Goal: Task Accomplishment & Management: Use online tool/utility

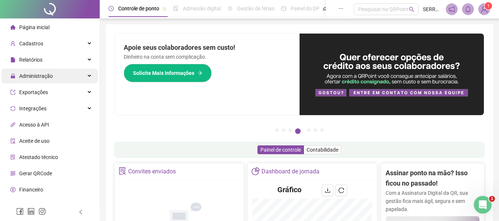
click at [42, 74] on span "Administração" at bounding box center [36, 76] width 34 height 6
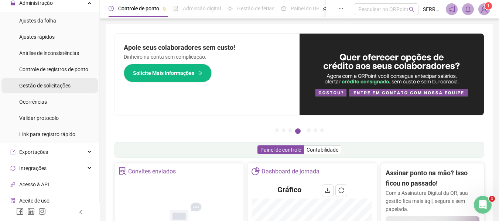
scroll to position [74, 0]
click at [47, 86] on span "Gestão de solicitações" at bounding box center [44, 85] width 51 height 6
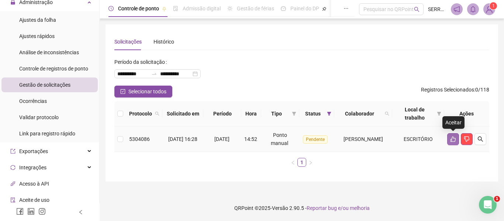
click at [455, 138] on icon "like" at bounding box center [453, 140] width 5 height 6
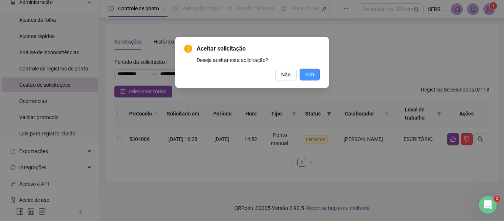
click at [310, 75] on span "Sim" at bounding box center [310, 75] width 8 height 8
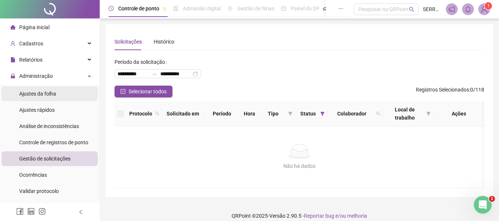
click at [42, 91] on span "Ajustes da folha" at bounding box center [37, 94] width 37 height 6
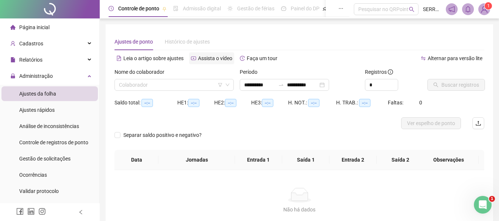
type input "**********"
click at [275, 83] on input "**********" at bounding box center [259, 85] width 31 height 8
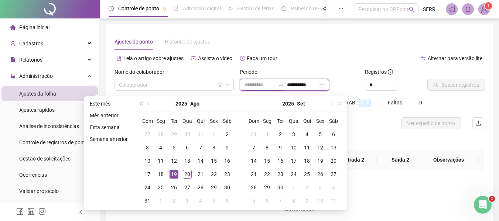
type input "**********"
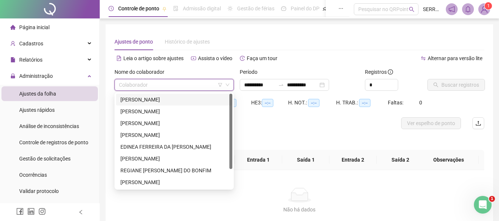
click at [137, 83] on input "search" at bounding box center [171, 84] width 104 height 11
click at [142, 96] on div "[PERSON_NAME]" at bounding box center [173, 100] width 107 height 8
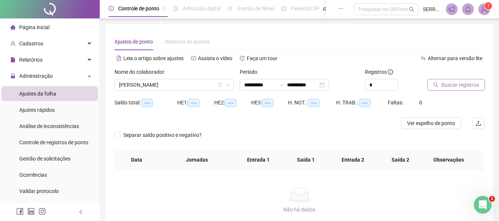
click at [454, 82] on span "Buscar registros" at bounding box center [460, 85] width 38 height 8
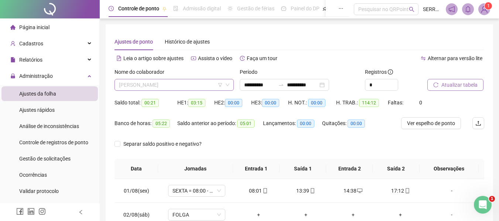
click at [153, 81] on span "[PERSON_NAME]" at bounding box center [174, 84] width 110 height 11
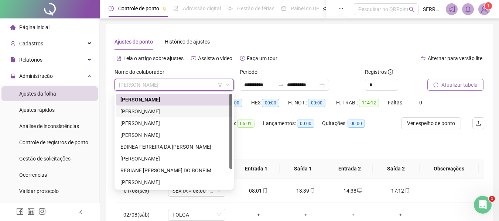
click at [149, 112] on div "[PERSON_NAME]" at bounding box center [173, 111] width 107 height 8
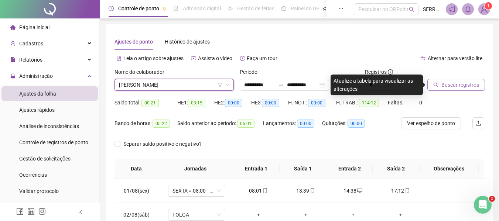
click at [464, 83] on span "Buscar registros" at bounding box center [460, 85] width 38 height 8
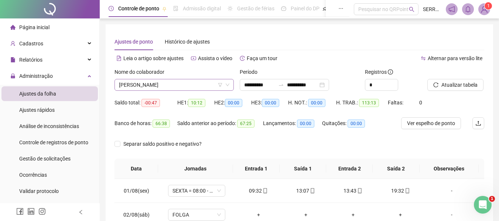
click at [174, 84] on span "[PERSON_NAME]" at bounding box center [174, 84] width 110 height 11
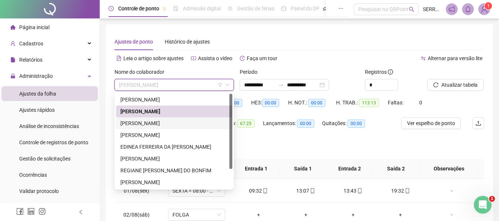
click at [159, 123] on div "[PERSON_NAME]" at bounding box center [173, 123] width 107 height 8
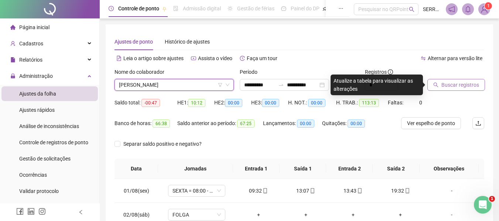
click at [436, 83] on icon "search" at bounding box center [436, 85] width 5 height 5
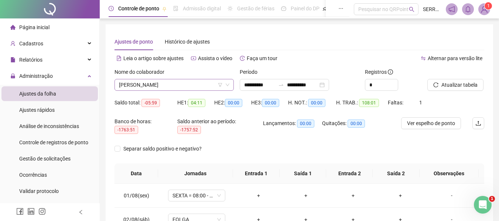
click at [181, 87] on span "[PERSON_NAME]" at bounding box center [174, 84] width 110 height 11
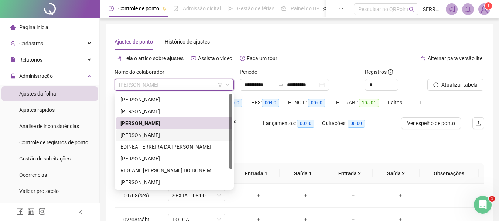
drag, startPoint x: 159, startPoint y: 134, endPoint x: 167, endPoint y: 133, distance: 7.8
click at [160, 134] on div "[PERSON_NAME]" at bounding box center [173, 135] width 107 height 8
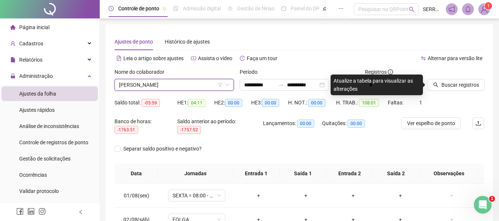
drag, startPoint x: 441, startPoint y: 86, endPoint x: 432, endPoint y: 91, distance: 9.9
click at [441, 86] on button "Buscar registros" at bounding box center [456, 85] width 58 height 12
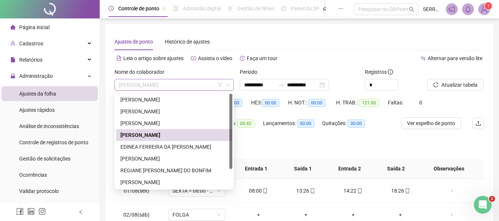
click at [161, 84] on span "[PERSON_NAME]" at bounding box center [174, 84] width 110 height 11
click at [144, 148] on div "EDINEA FERREIRA DA [PERSON_NAME]" at bounding box center [173, 147] width 107 height 8
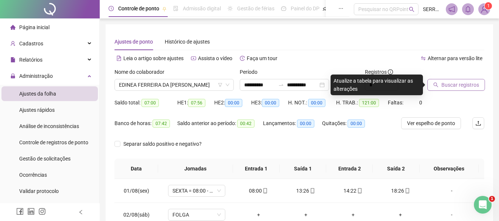
click at [455, 84] on span "Buscar registros" at bounding box center [460, 85] width 38 height 8
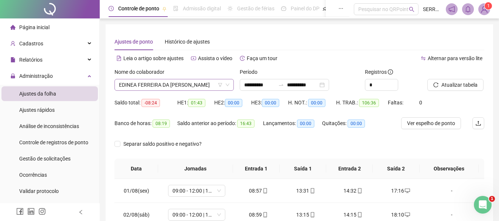
click at [220, 83] on icon "filter" at bounding box center [220, 85] width 4 height 4
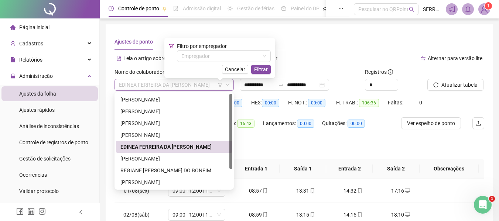
click at [202, 86] on span "EDINEA FERREIRA DA [PERSON_NAME]" at bounding box center [174, 84] width 110 height 11
click at [152, 158] on div "[PERSON_NAME]" at bounding box center [173, 159] width 107 height 8
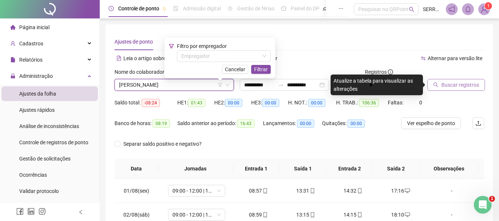
click at [446, 83] on span "Buscar registros" at bounding box center [460, 85] width 38 height 8
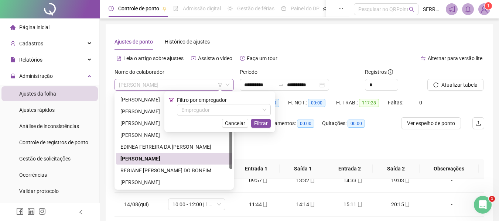
click at [183, 87] on span "[PERSON_NAME]" at bounding box center [174, 84] width 110 height 11
click at [138, 167] on div "REGIANE [PERSON_NAME] DO BONFIM" at bounding box center [173, 171] width 107 height 8
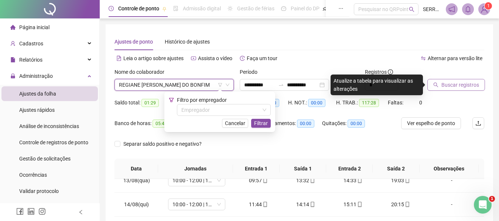
click at [457, 82] on span "Buscar registros" at bounding box center [460, 85] width 38 height 8
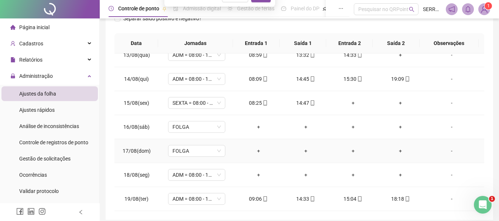
scroll to position [156, 0]
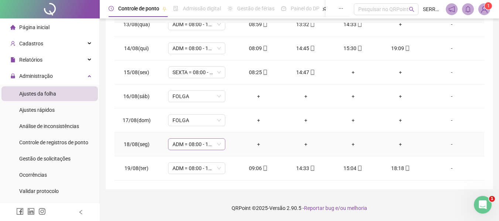
click at [214, 145] on span "ADM = 08:00 - 12:00 - 13:00 -18:00" at bounding box center [196, 144] width 48 height 11
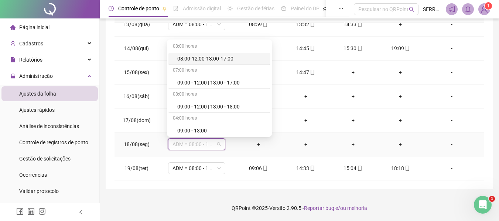
click at [213, 144] on span "ADM = 08:00 - 12:00 - 13:00 -18:00" at bounding box center [196, 144] width 48 height 11
click at [217, 144] on span "ADM = 08:00 - 12:00 - 13:00 -18:00" at bounding box center [196, 144] width 48 height 11
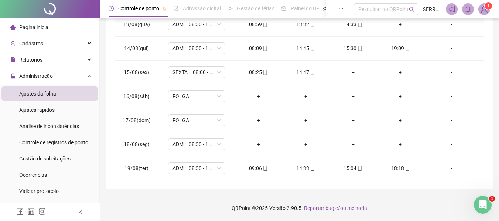
drag, startPoint x: 120, startPoint y: 192, endPoint x: 244, endPoint y: 161, distance: 127.5
click at [120, 192] on div "**********" at bounding box center [299, 32] width 399 height 377
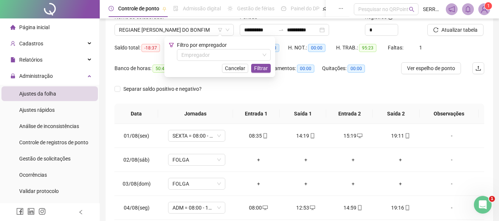
scroll to position [0, 0]
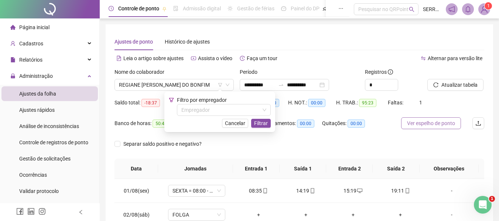
click at [421, 125] on span "Ver espelho de ponto" at bounding box center [431, 123] width 48 height 8
click at [210, 84] on span "REGIANE [PERSON_NAME] DO BONFIM" at bounding box center [174, 84] width 110 height 11
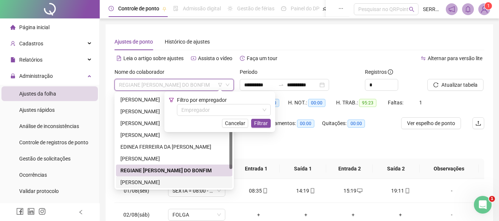
click at [127, 183] on div "[PERSON_NAME]" at bounding box center [173, 182] width 107 height 8
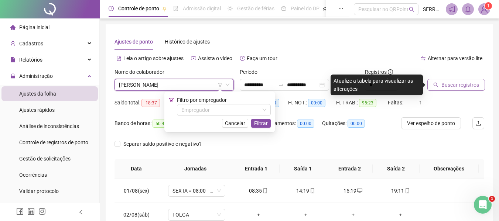
click at [449, 86] on span "Buscar registros" at bounding box center [460, 85] width 38 height 8
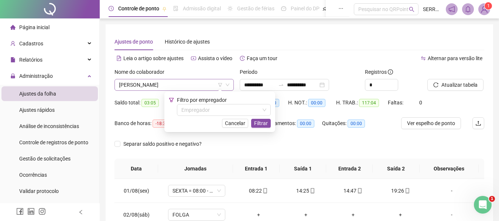
click at [203, 84] on span "[PERSON_NAME]" at bounding box center [174, 84] width 110 height 11
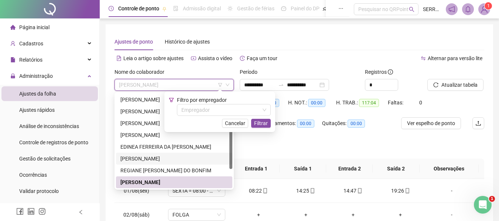
scroll to position [24, 0]
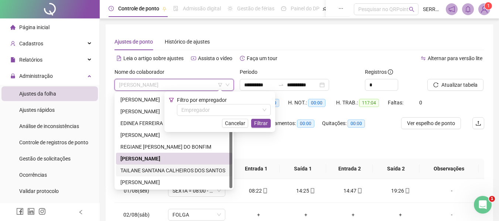
click at [147, 168] on div "TAILANE SANTANA CALHEIROS DOS SANTOS" at bounding box center [173, 171] width 107 height 8
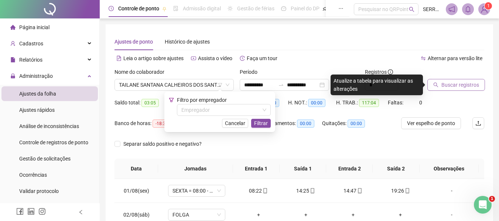
click at [447, 86] on span "Buscar registros" at bounding box center [460, 85] width 38 height 8
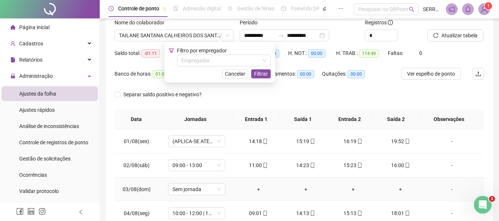
scroll to position [0, 0]
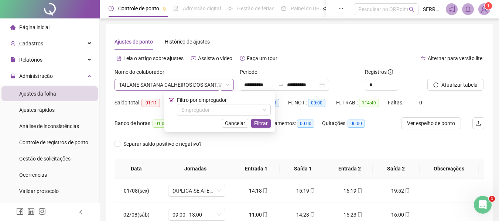
click at [203, 85] on span "TAILANE SANTANA CALHEIROS DOS SANTOS" at bounding box center [174, 84] width 110 height 11
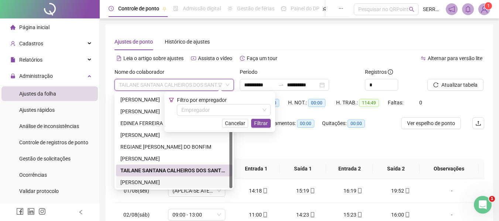
click at [138, 180] on div "[PERSON_NAME]" at bounding box center [173, 182] width 107 height 8
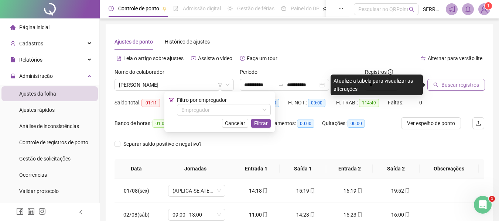
click at [442, 86] on span "Buscar registros" at bounding box center [460, 85] width 38 height 8
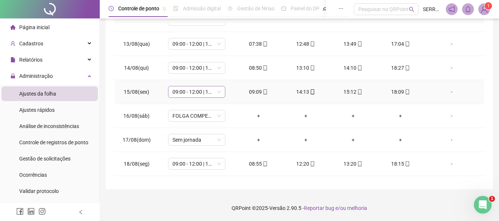
scroll to position [298, 0]
